Goal: Task Accomplishment & Management: Use online tool/utility

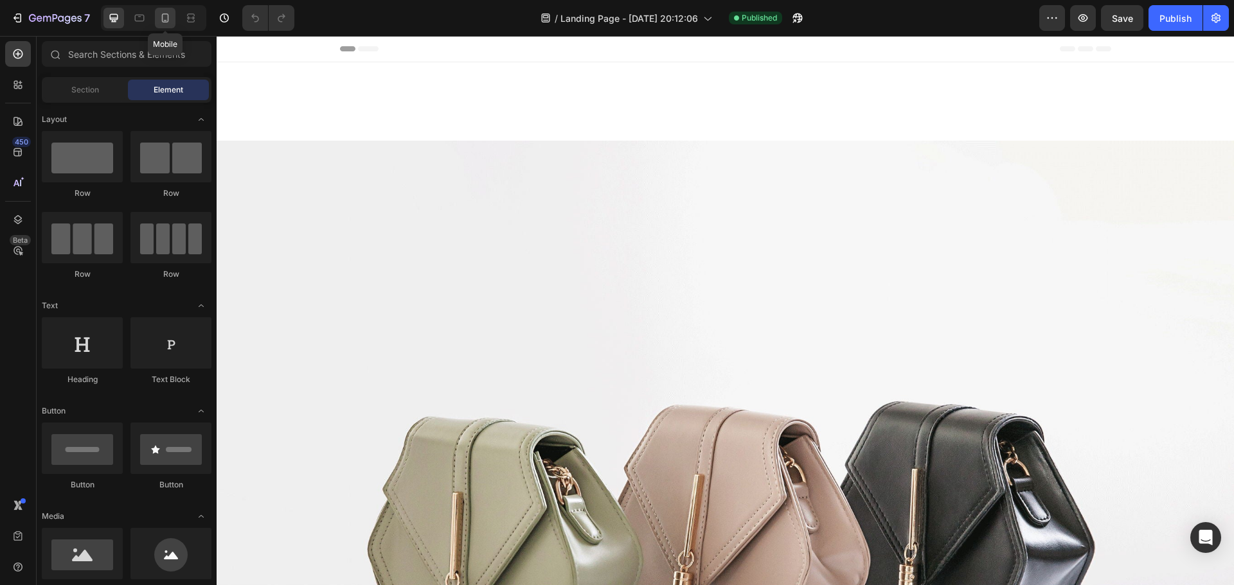
click at [168, 12] on icon at bounding box center [165, 18] width 13 height 13
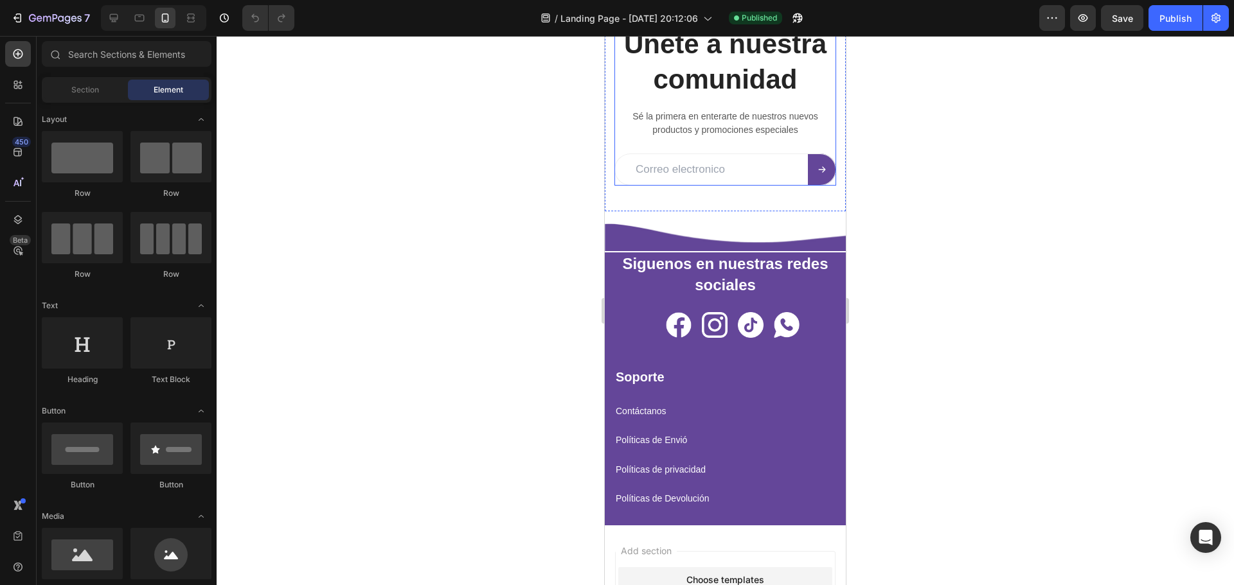
scroll to position [4948, 0]
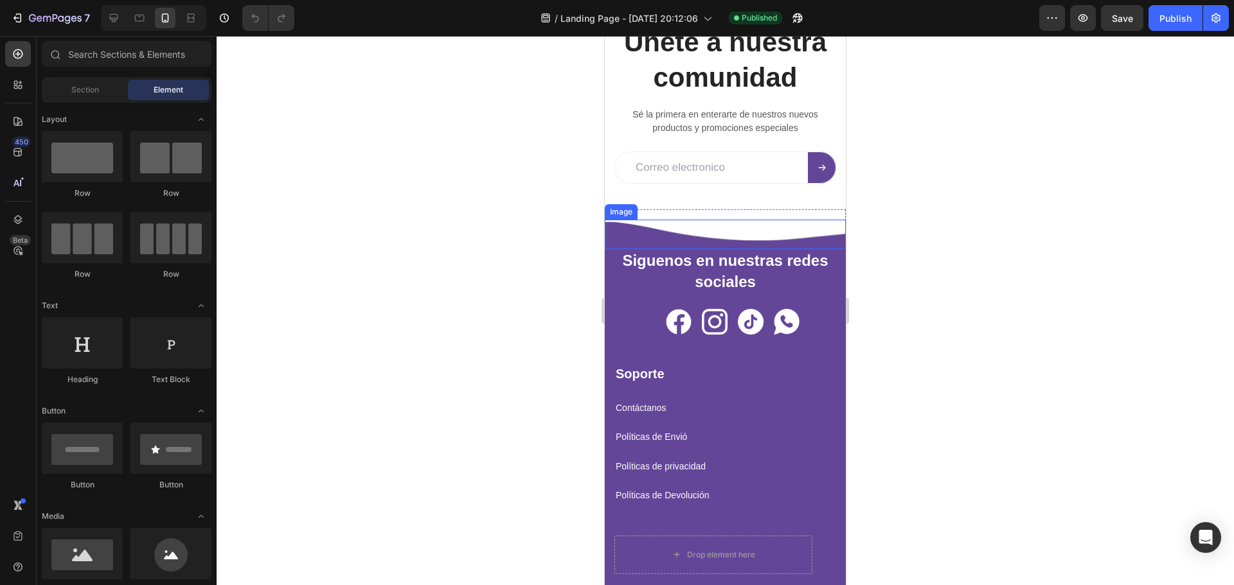
click at [639, 239] on img at bounding box center [725, 235] width 241 height 30
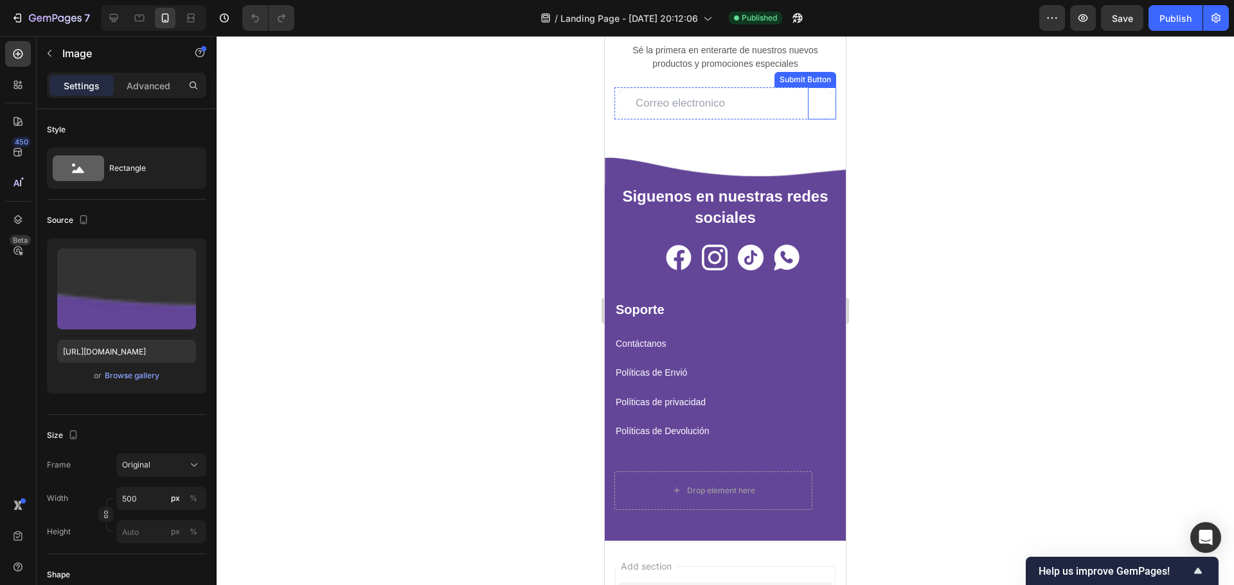
scroll to position [4627, 0]
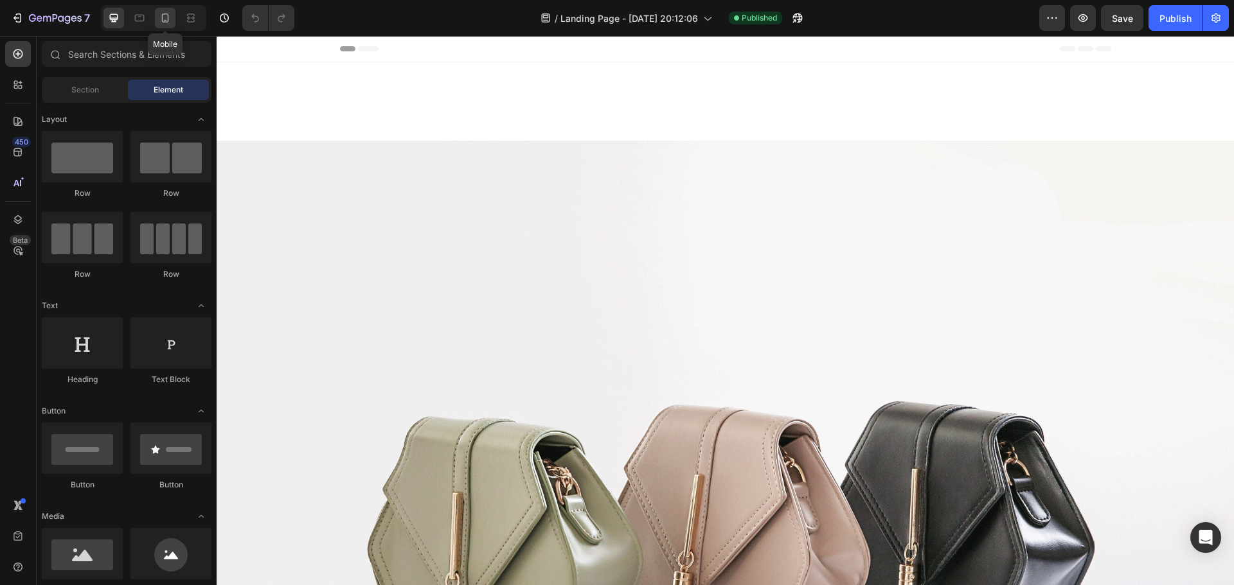
click at [162, 19] on icon at bounding box center [165, 17] width 7 height 9
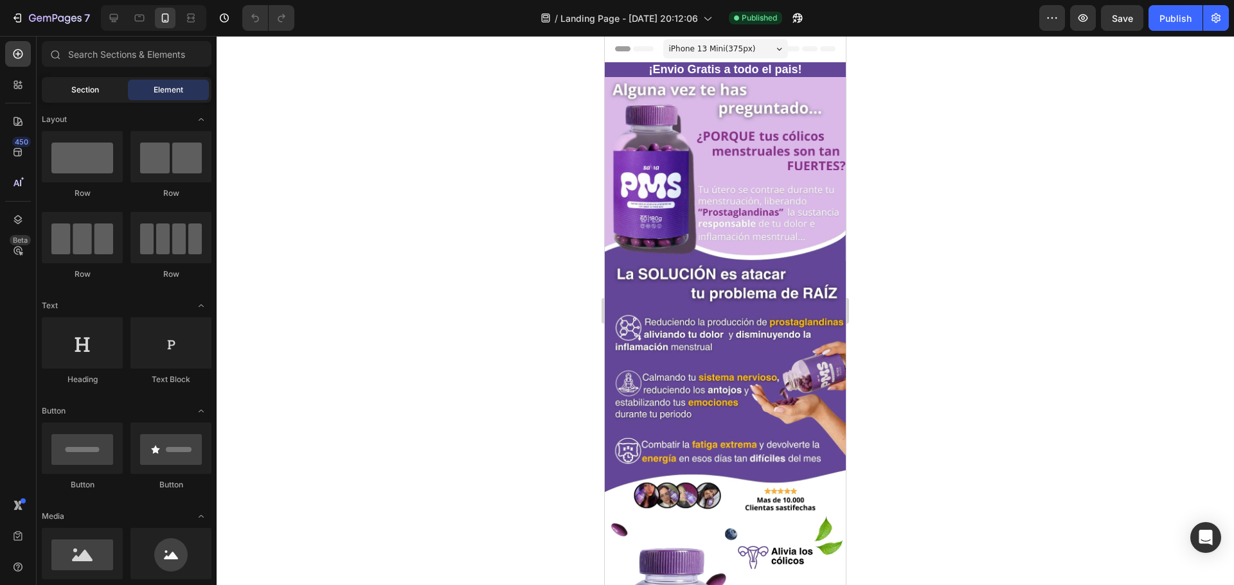
click at [80, 93] on span "Section" at bounding box center [85, 90] width 28 height 12
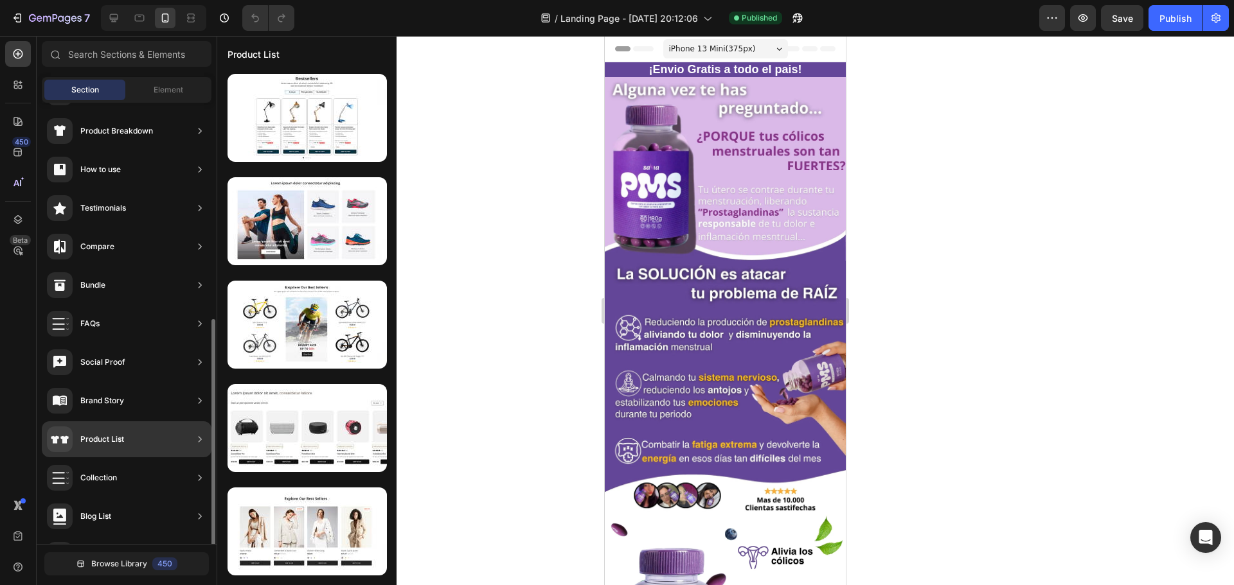
scroll to position [304, 0]
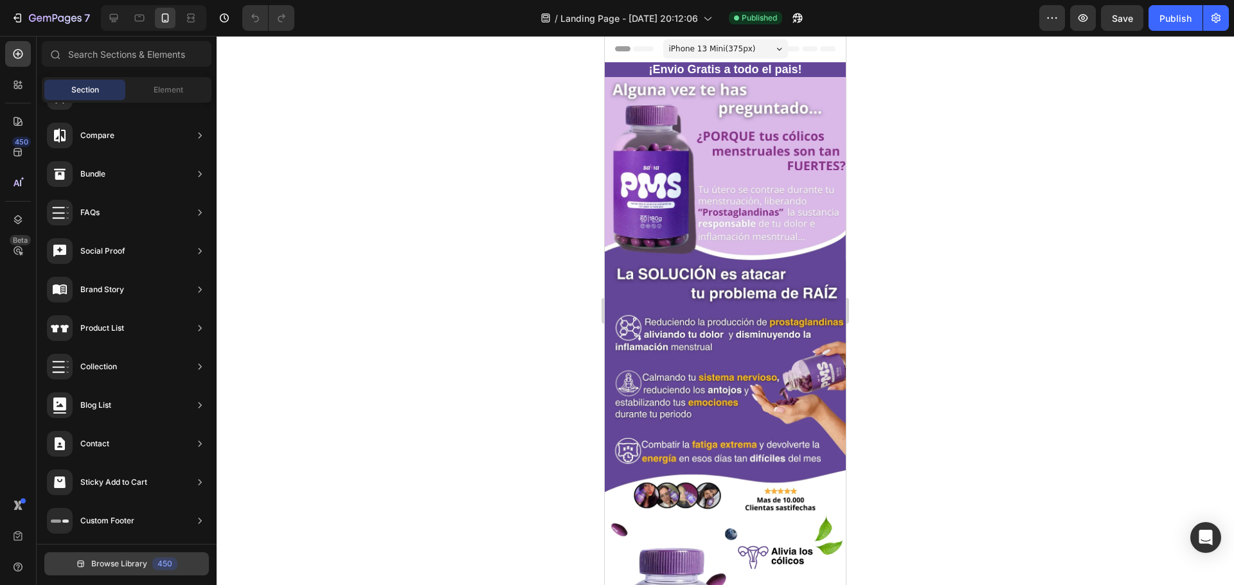
click at [103, 566] on span "Browse Library" at bounding box center [119, 564] width 56 height 12
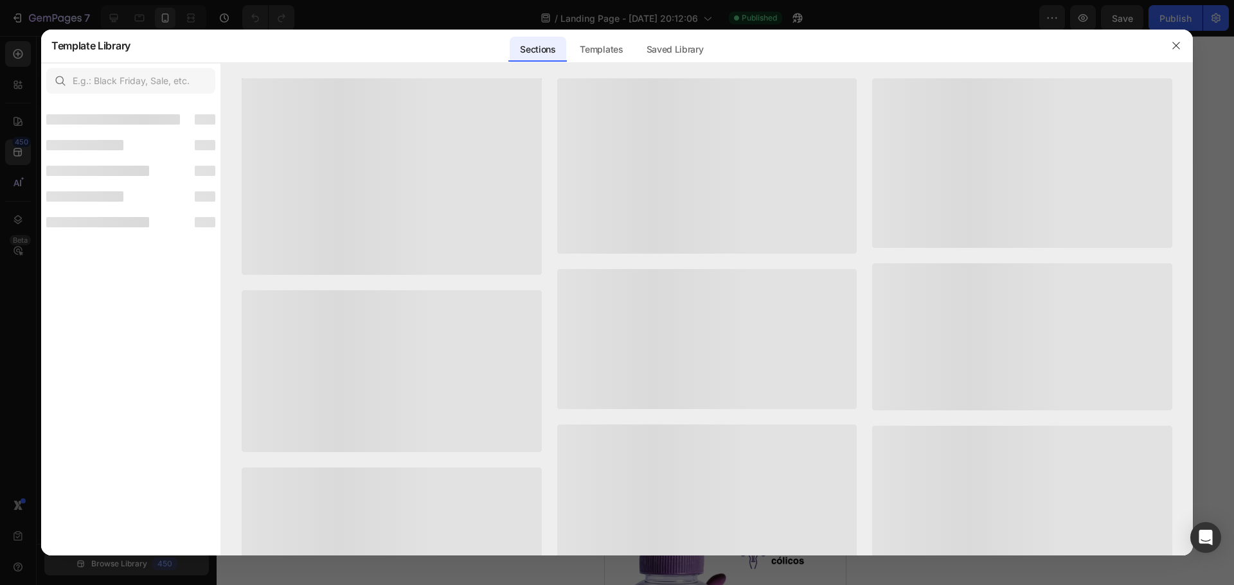
scroll to position [289, 0]
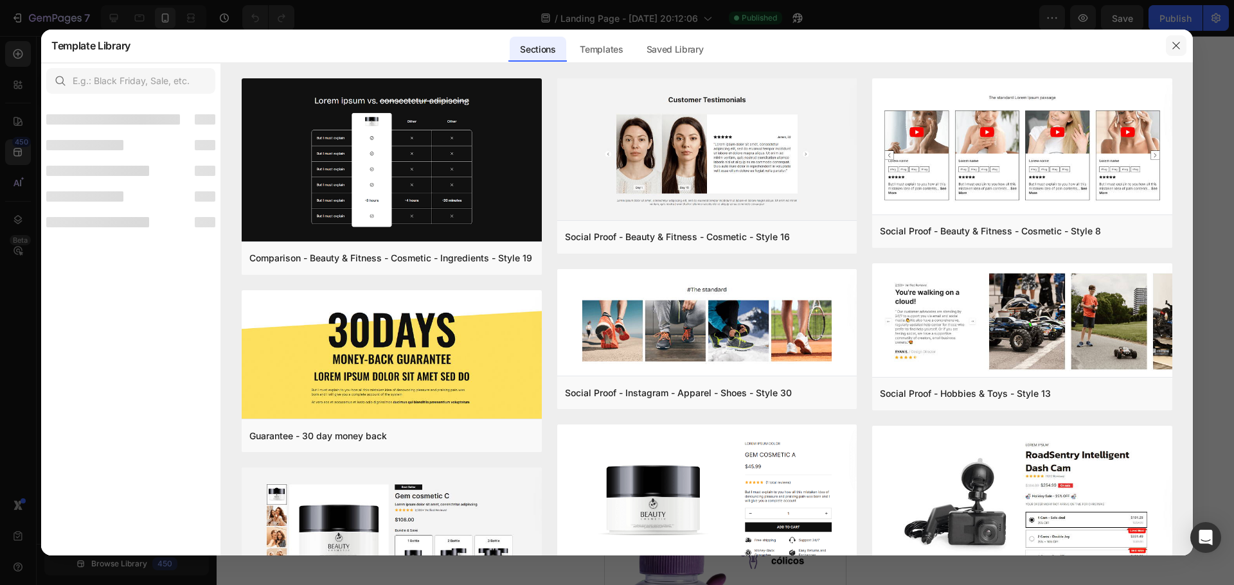
click at [1176, 38] on button "button" at bounding box center [1176, 45] width 21 height 21
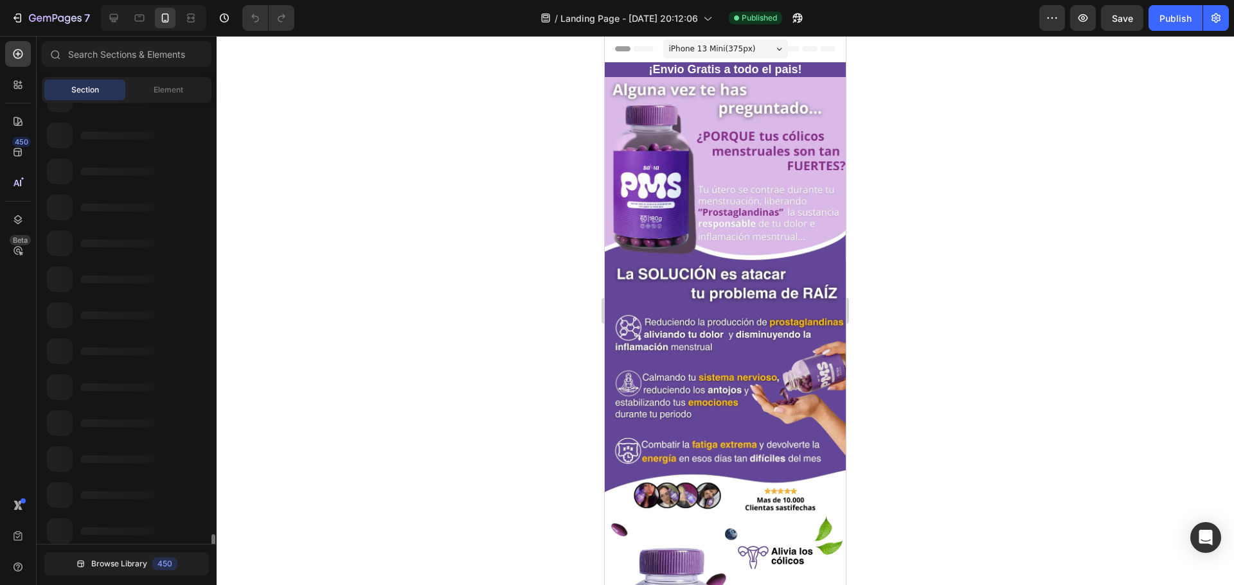
scroll to position [0, 0]
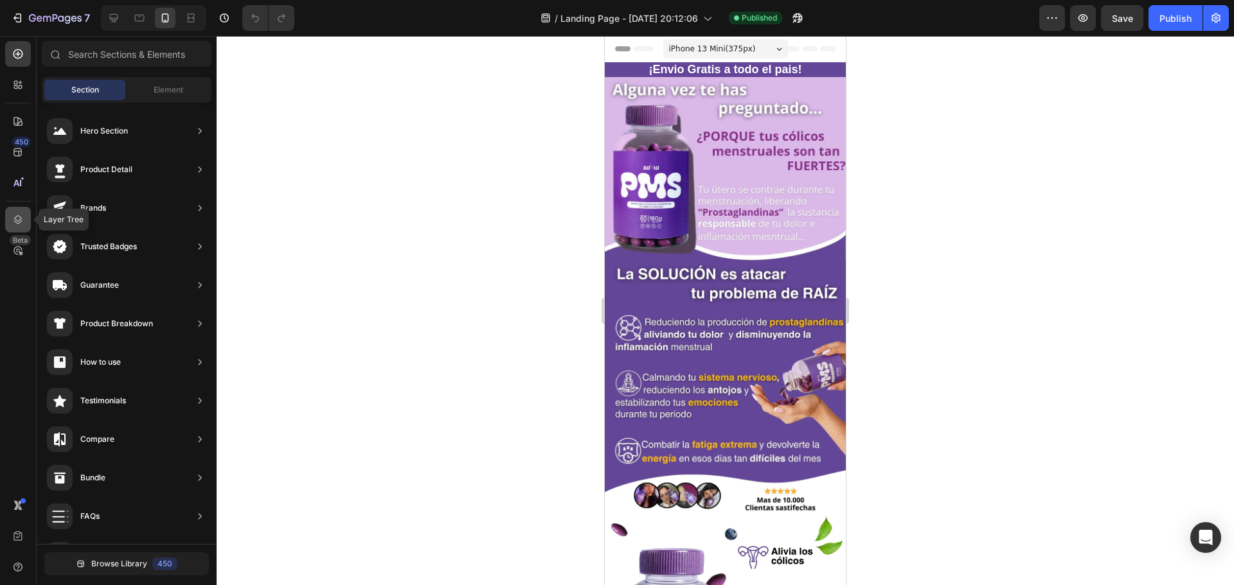
click at [15, 219] on icon at bounding box center [18, 219] width 8 height 9
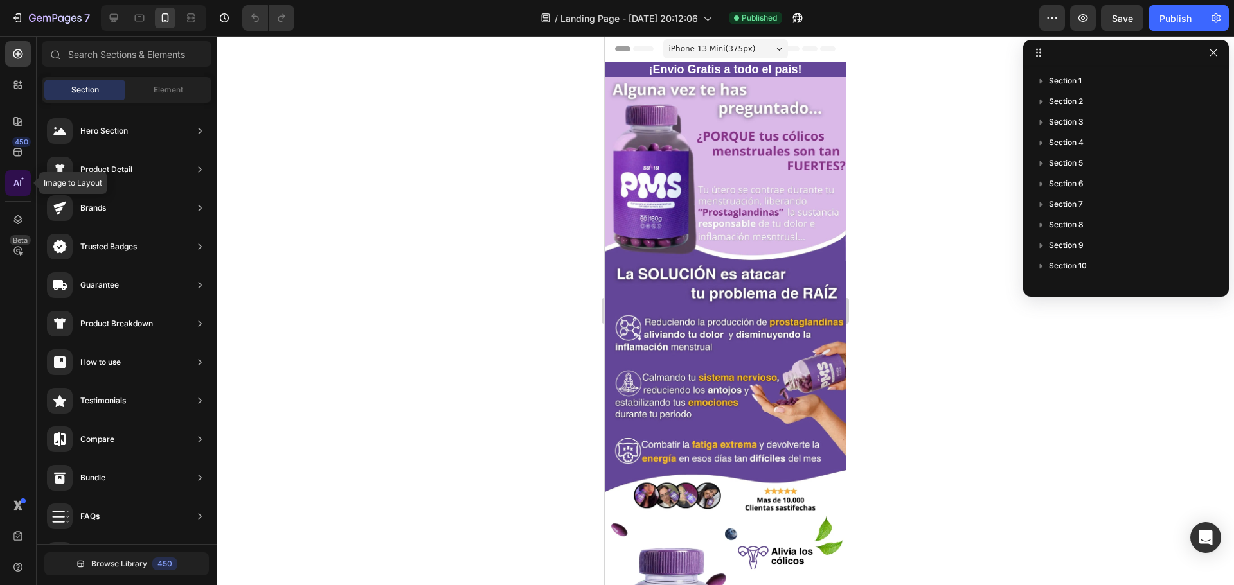
click at [17, 184] on icon at bounding box center [16, 183] width 6 height 6
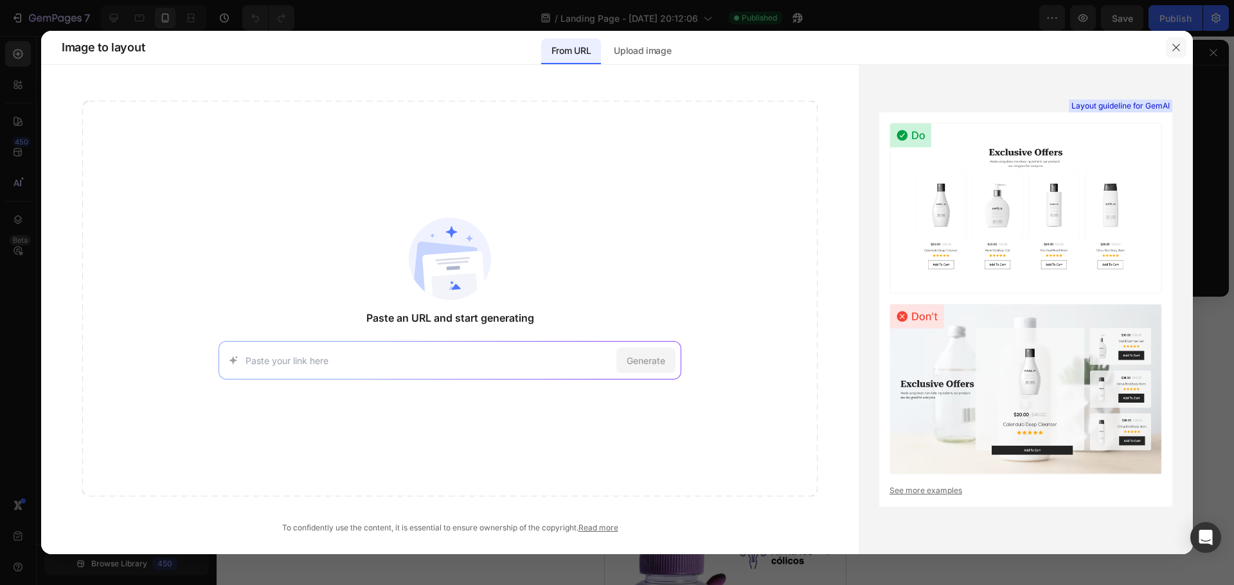
click at [1172, 43] on icon "button" at bounding box center [1176, 47] width 10 height 10
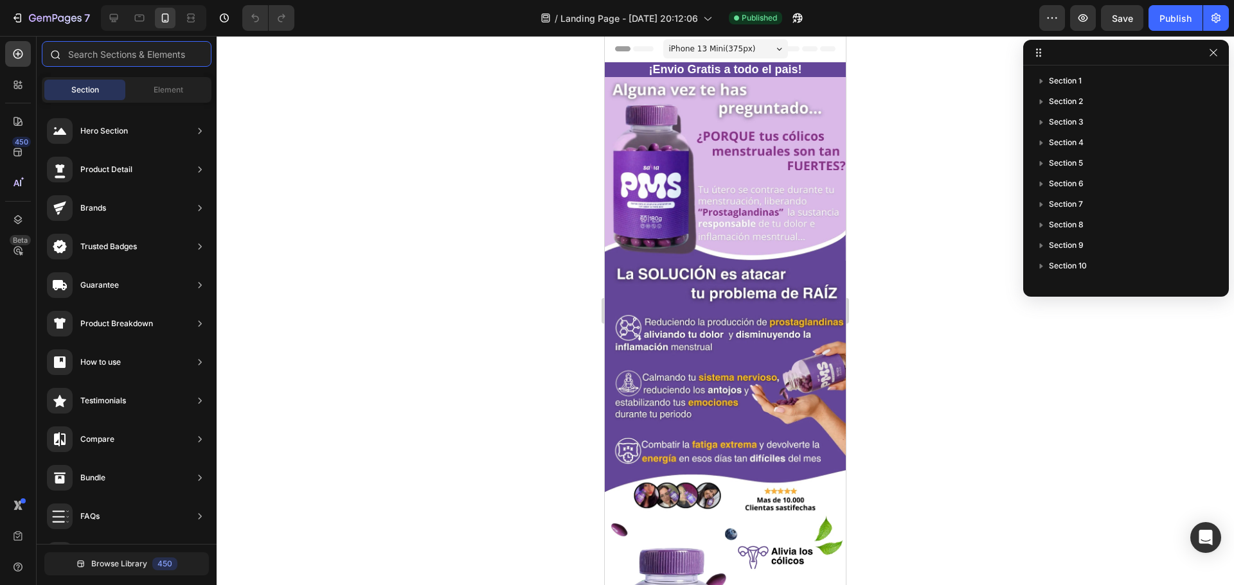
click at [102, 52] on input "text" at bounding box center [127, 54] width 170 height 26
paste input "Custom Code"
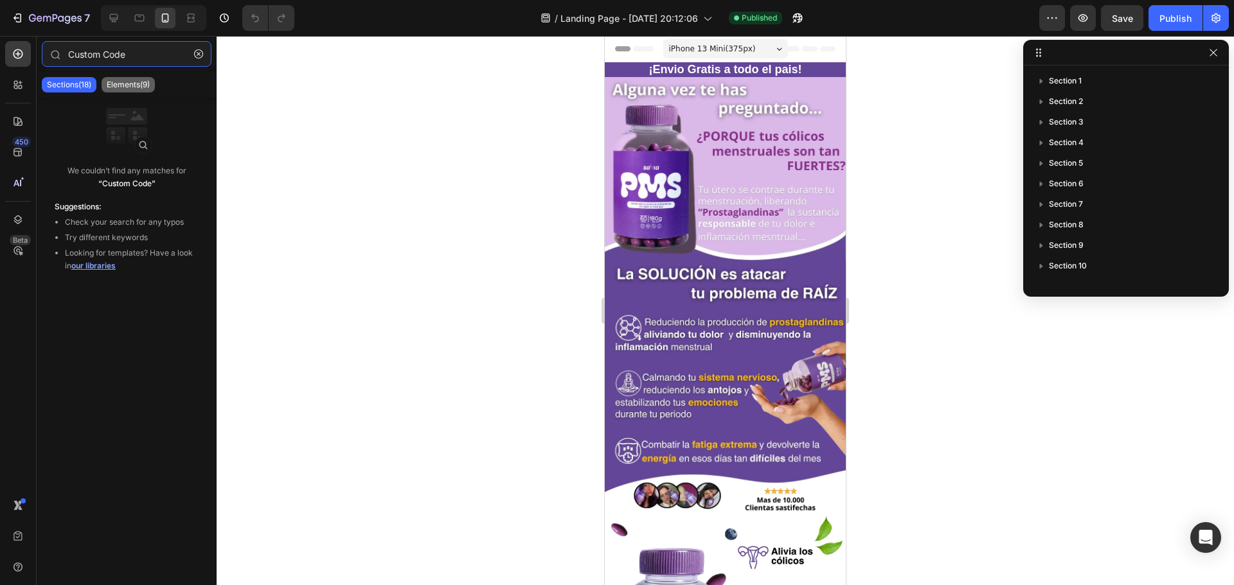
type input "Custom Code"
click at [128, 88] on p "Elements(9)" at bounding box center [128, 85] width 43 height 10
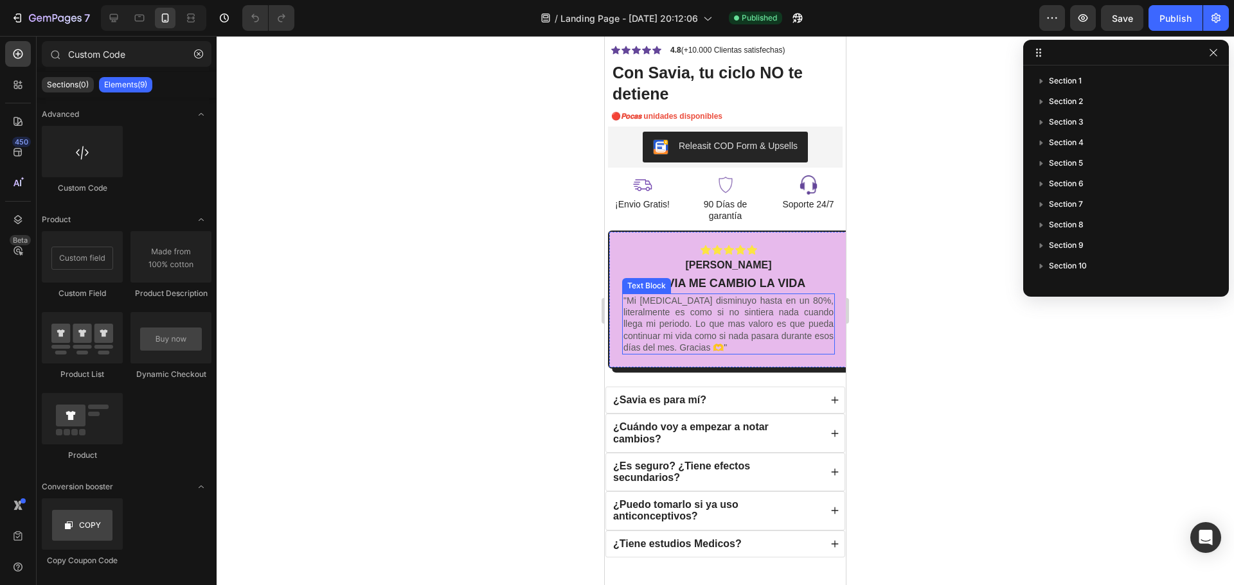
scroll to position [771, 0]
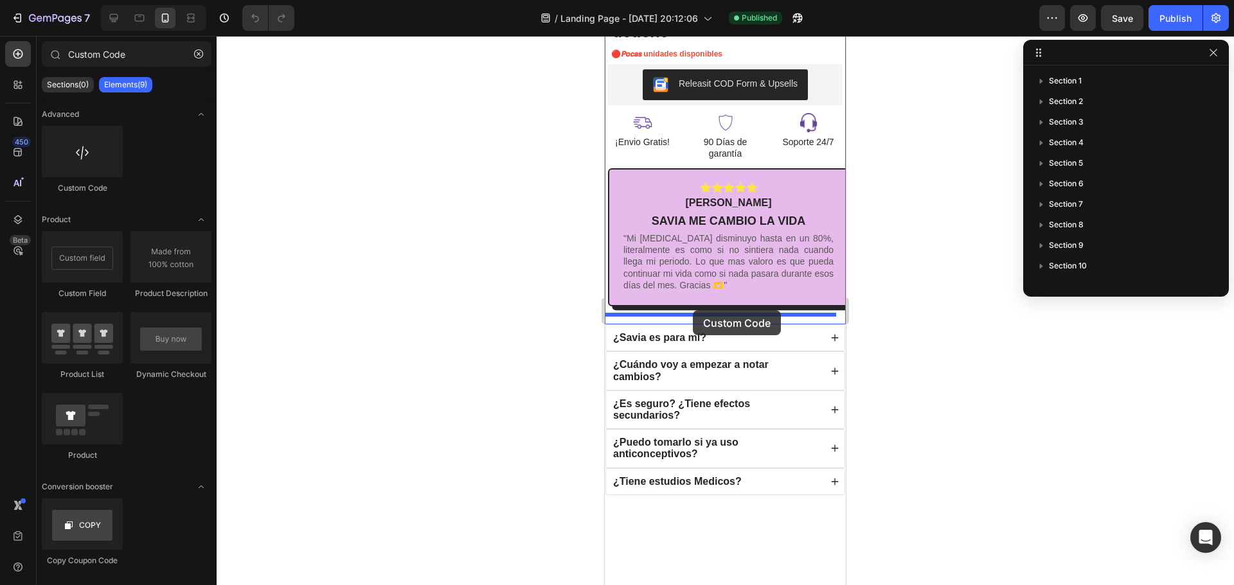
drag, startPoint x: 673, startPoint y: 200, endPoint x: 693, endPoint y: 310, distance: 111.7
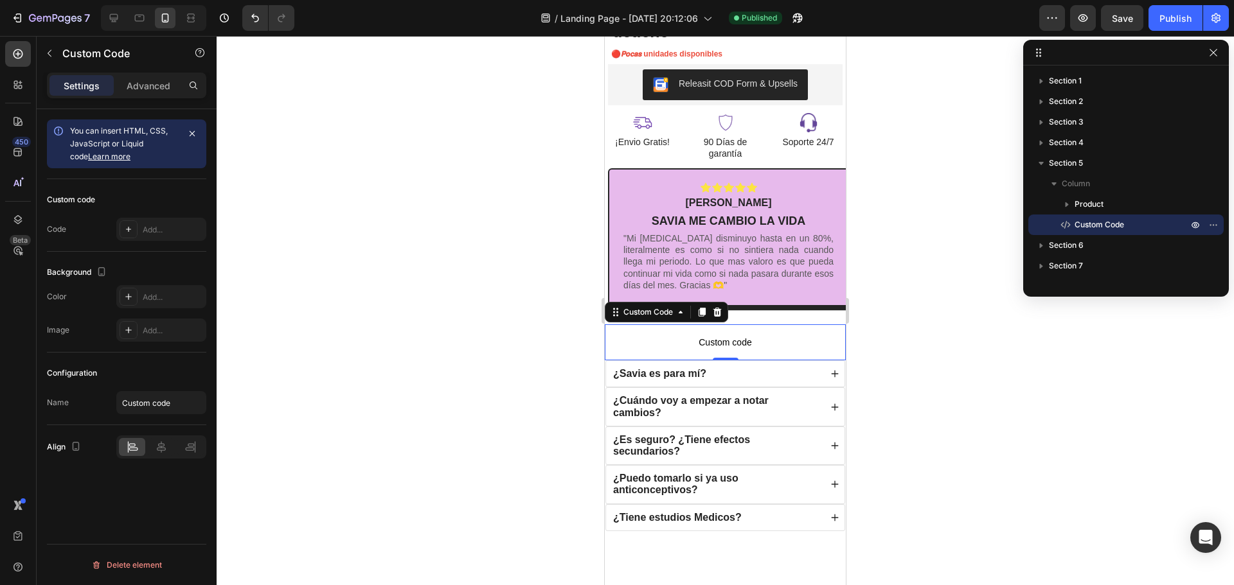
click at [729, 335] on span "Custom code" at bounding box center [725, 342] width 241 height 15
click at [728, 335] on span "Custom code" at bounding box center [725, 342] width 241 height 15
click at [736, 335] on span "Custom code" at bounding box center [725, 342] width 241 height 15
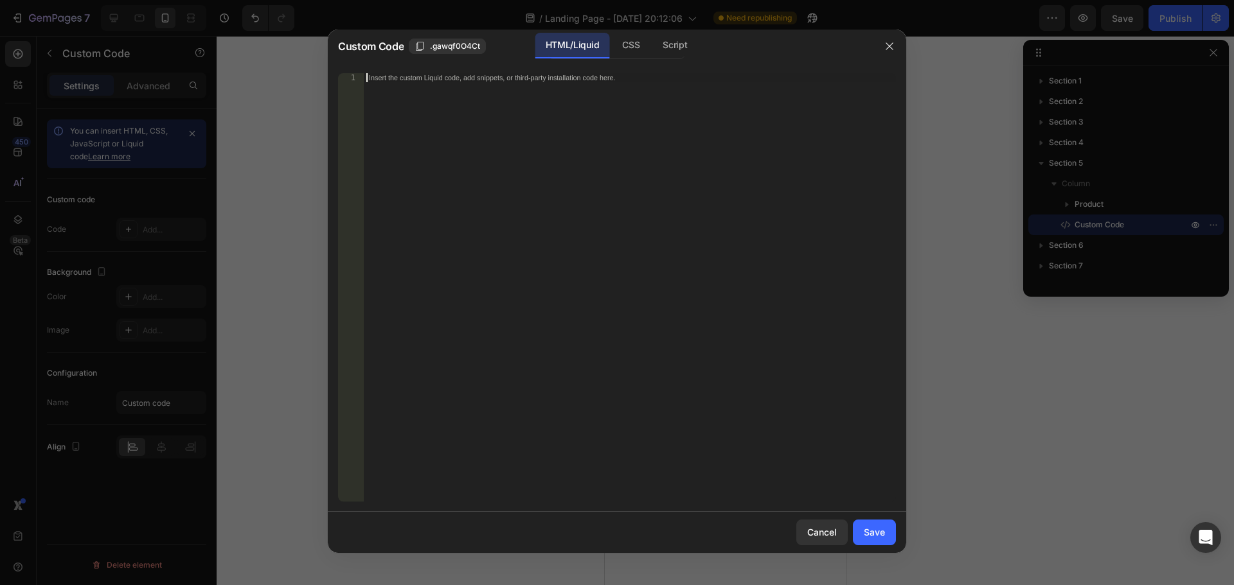
click at [481, 120] on div "Insert the custom Liquid code, add snippets, or third-party installation code h…" at bounding box center [630, 296] width 532 height 447
click at [877, 531] on div "Save" at bounding box center [874, 532] width 21 height 13
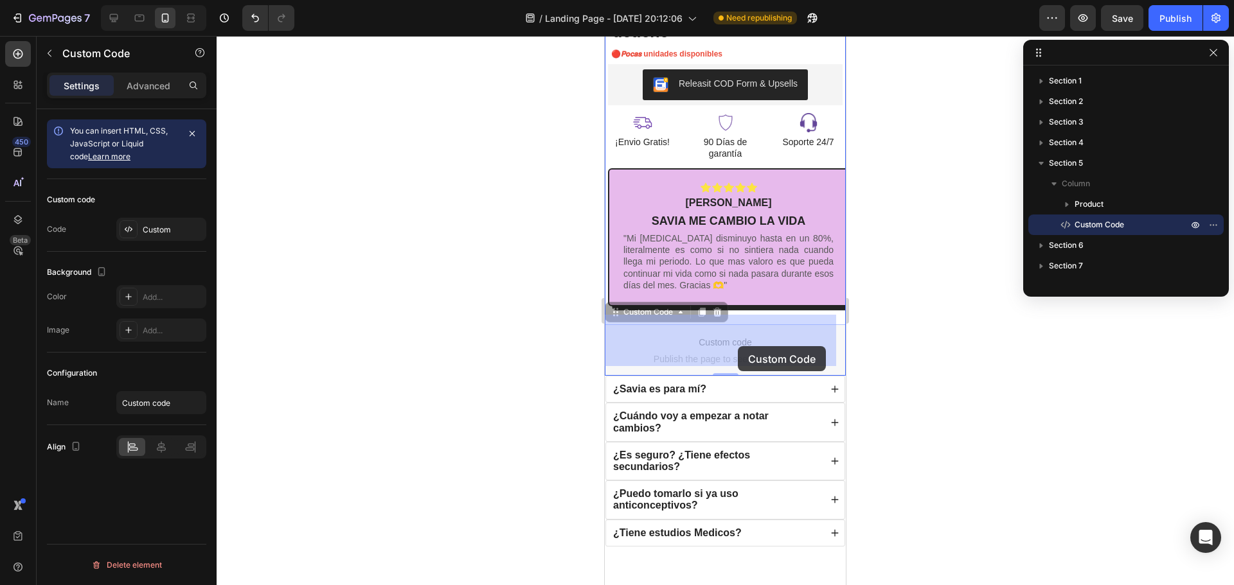
drag, startPoint x: 803, startPoint y: 350, endPoint x: 738, endPoint y: 346, distance: 65.0
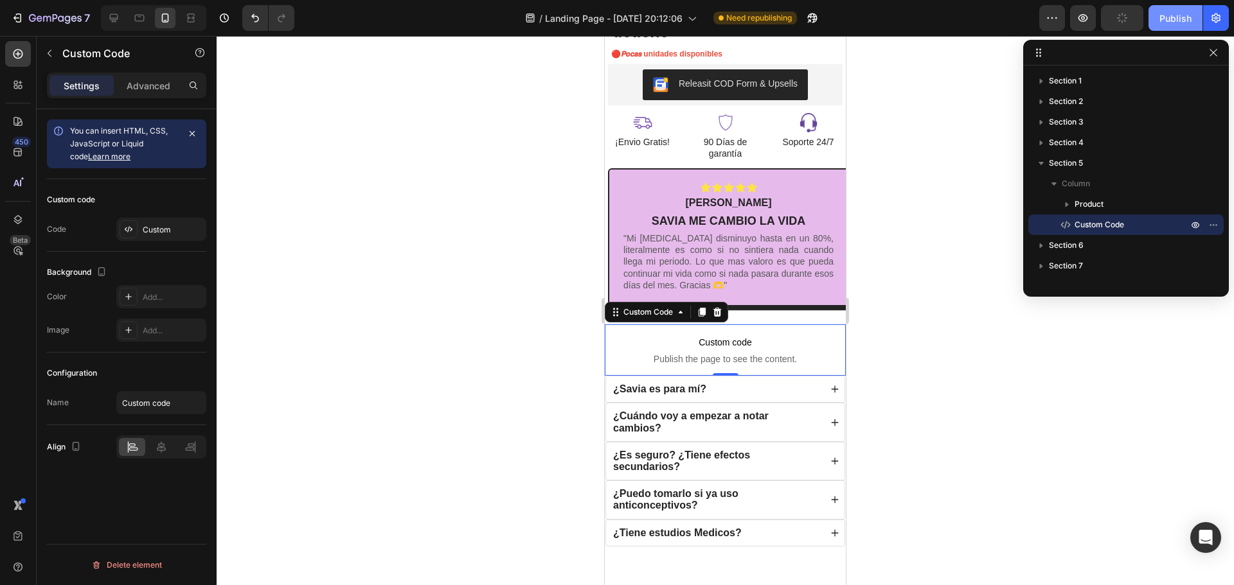
click at [1162, 13] on div "Publish" at bounding box center [1175, 18] width 32 height 13
click at [946, 186] on div at bounding box center [725, 310] width 1017 height 549
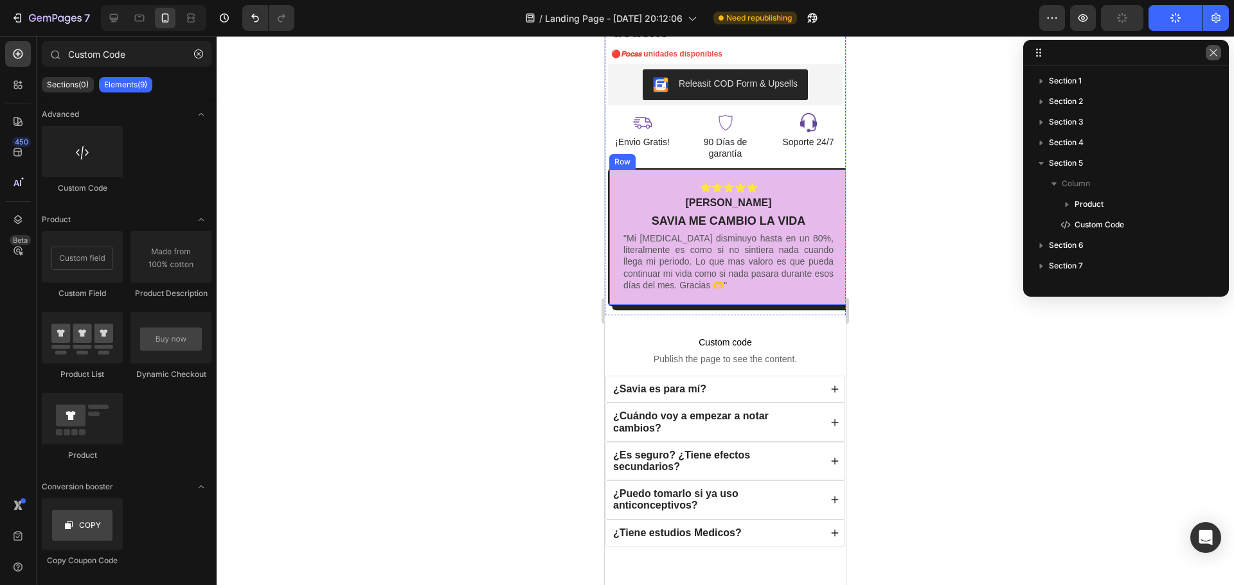
click at [1215, 55] on icon "button" at bounding box center [1213, 53] width 10 height 10
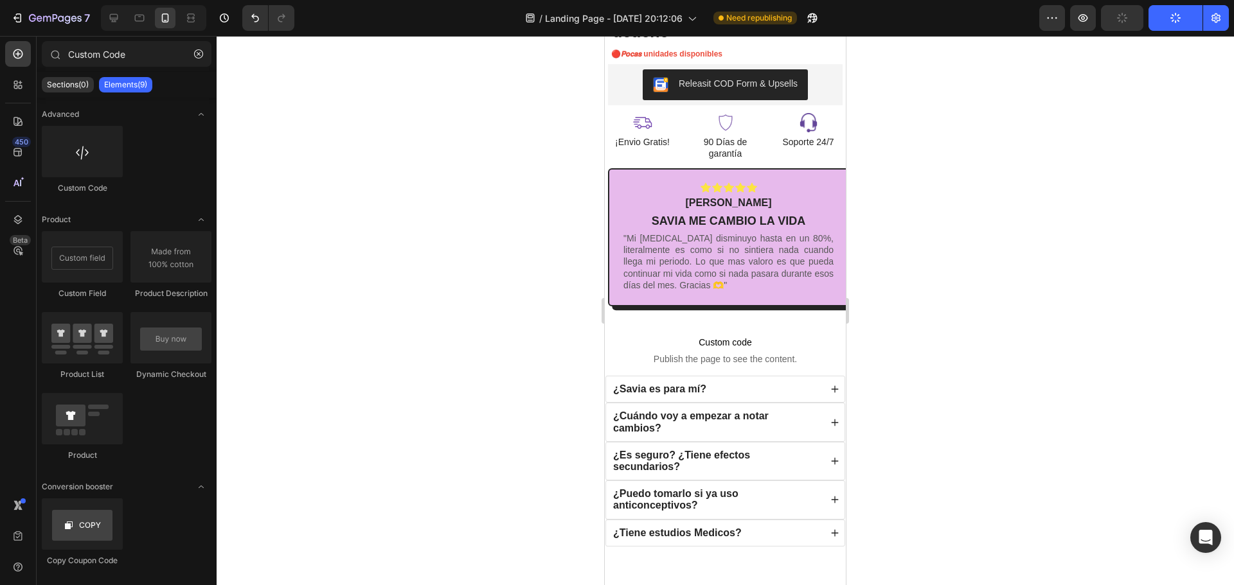
click at [1172, 34] on div "7 / Landing Page - Sep 24, 20:12:06 Need republishing Preview Publish" at bounding box center [617, 18] width 1234 height 37
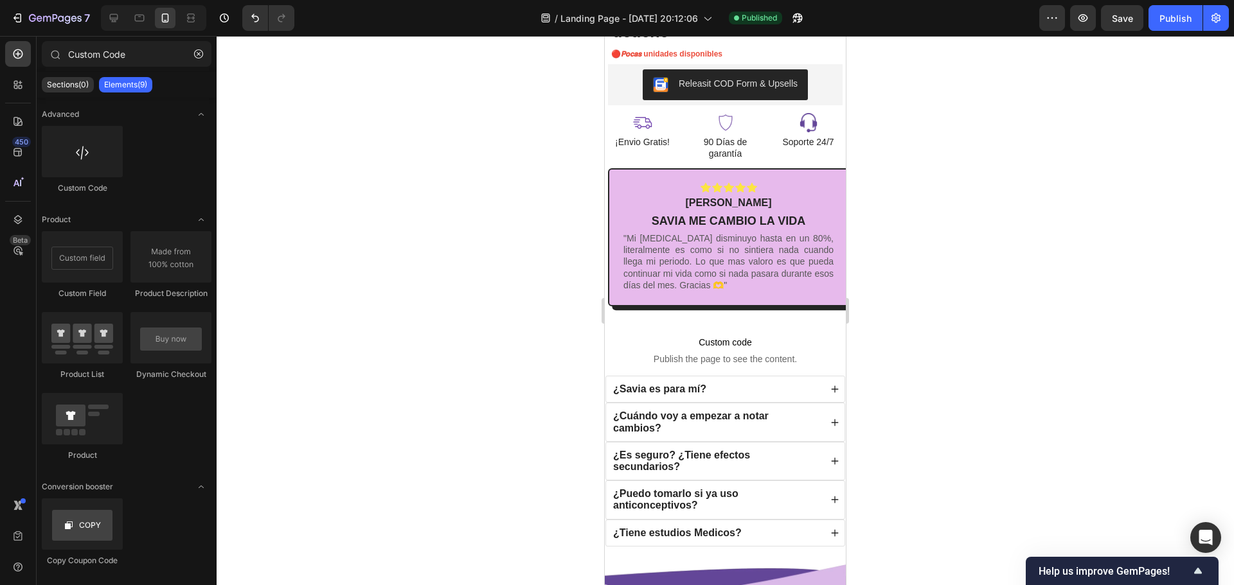
click at [909, 193] on div at bounding box center [725, 310] width 1017 height 549
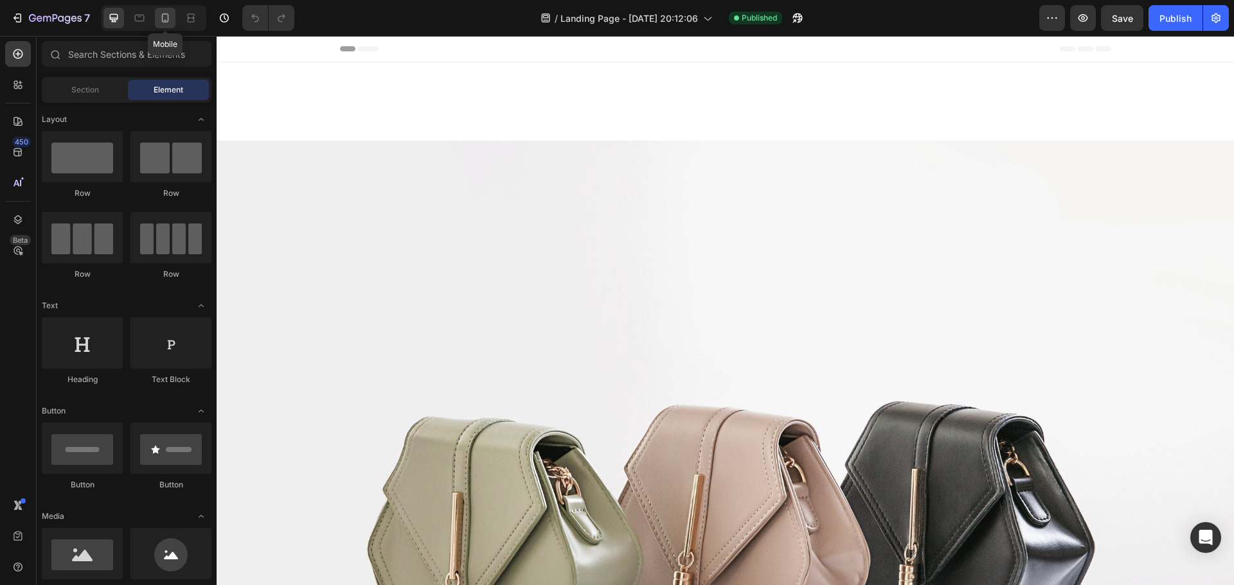
click at [168, 12] on icon at bounding box center [165, 18] width 13 height 13
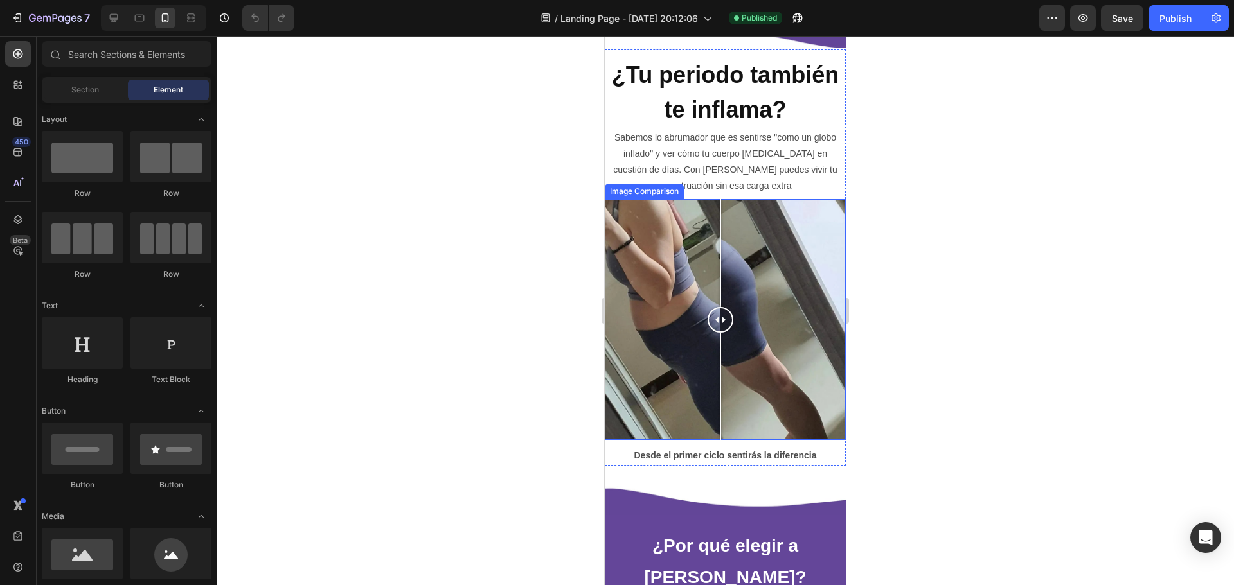
scroll to position [2699, 0]
